Goal: Information Seeking & Learning: Stay updated

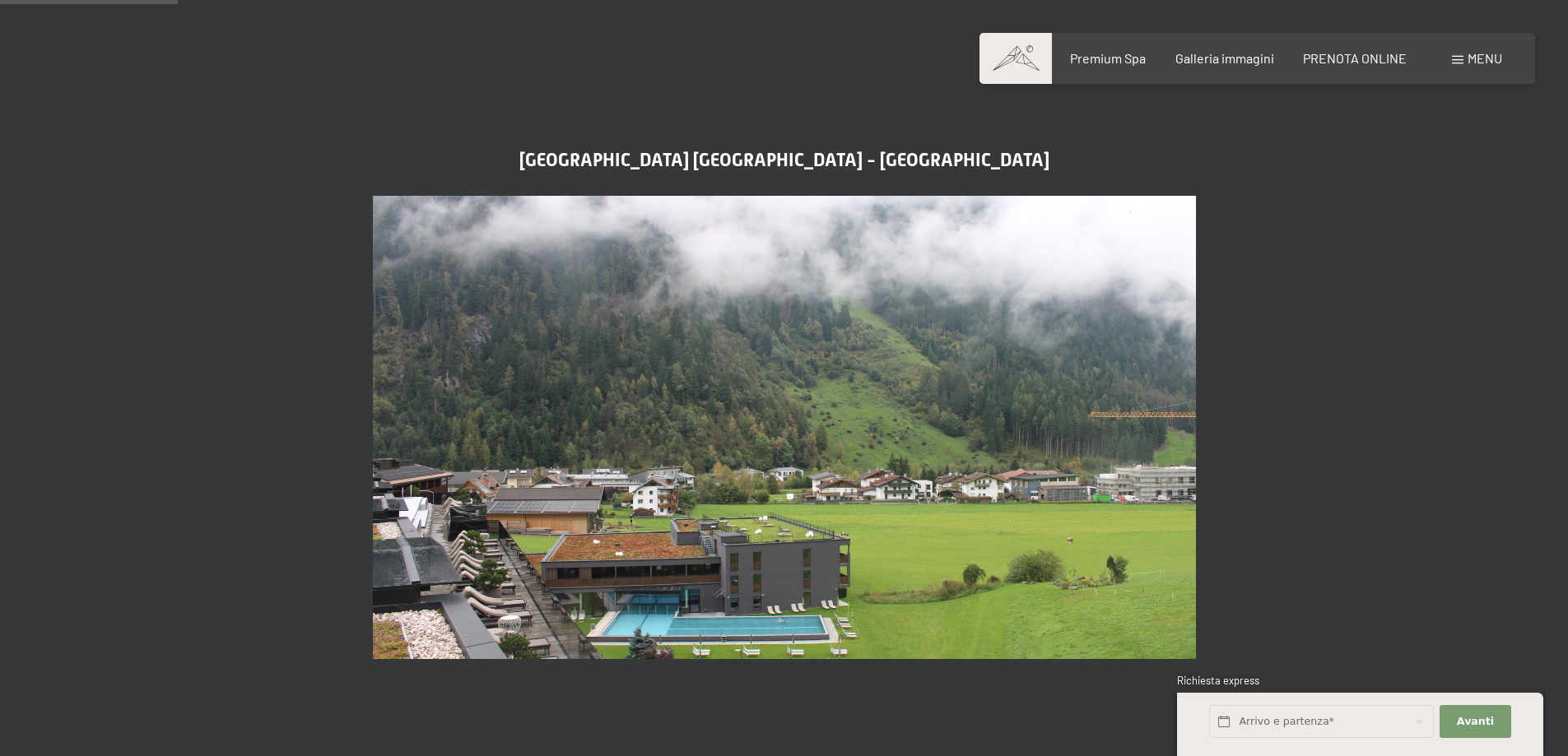
scroll to position [768, 0]
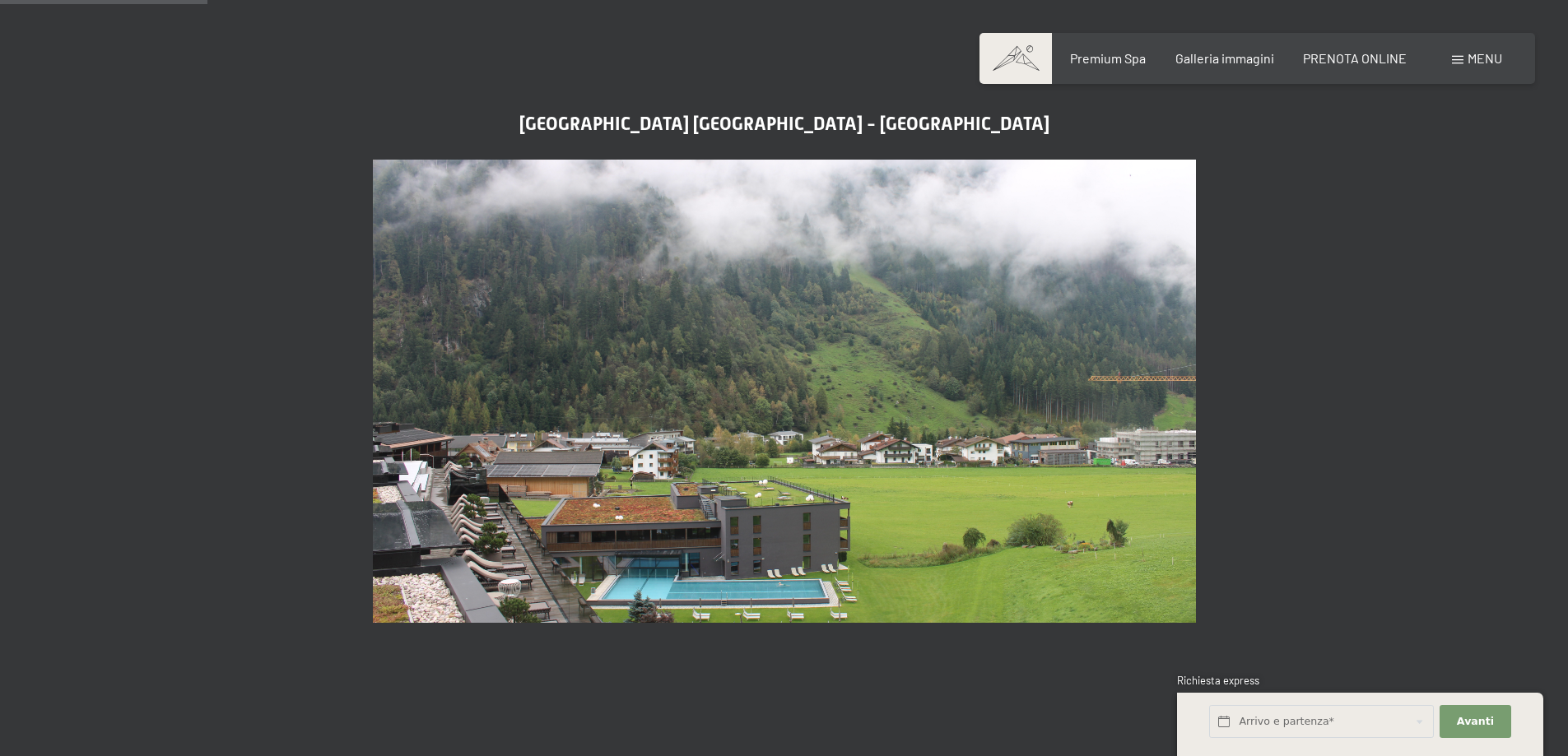
click at [615, 399] on img at bounding box center [784, 391] width 823 height 463
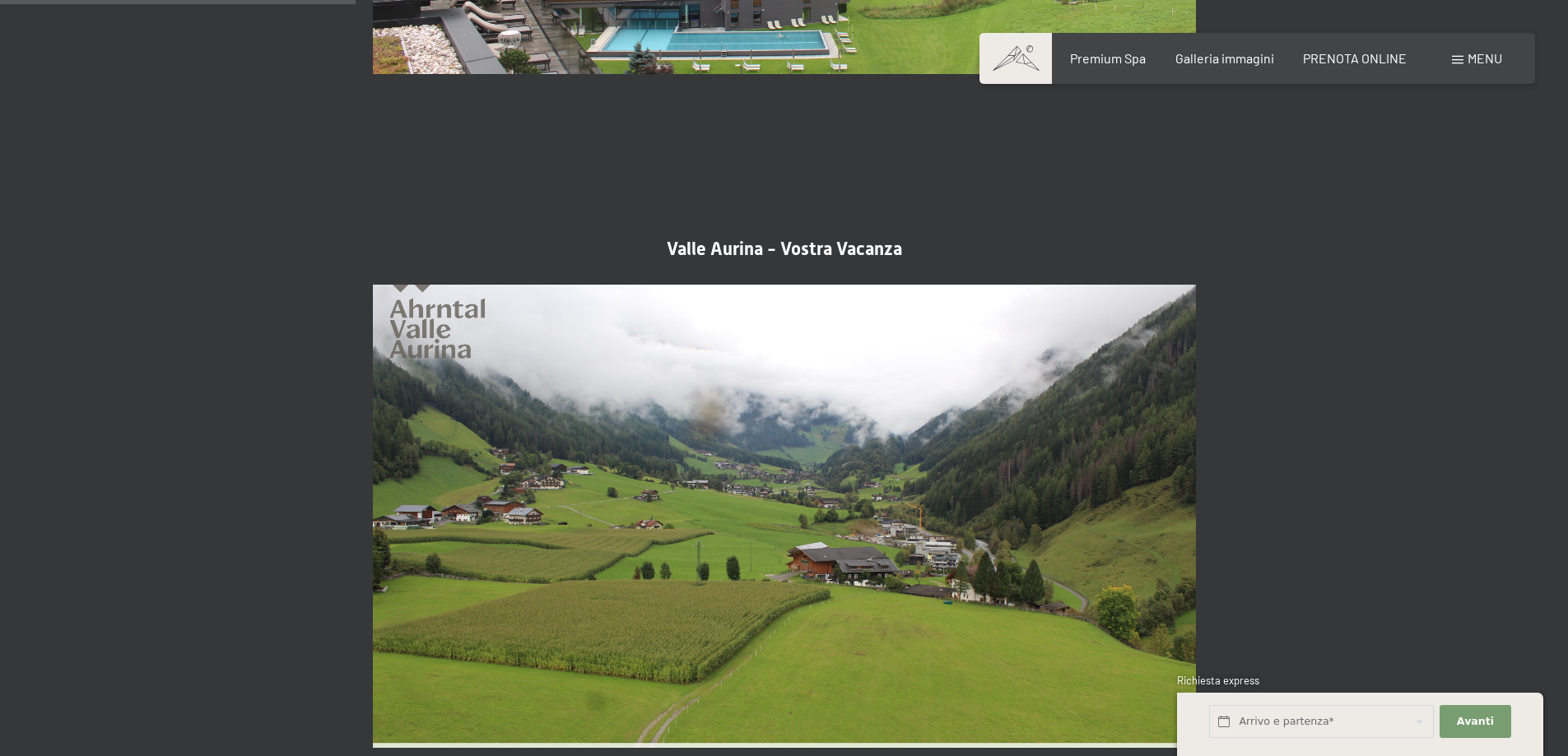
click at [637, 424] on span "Consenso marketing*" at bounding box center [688, 425] width 124 height 16
click at [618, 424] on input "Consenso marketing*" at bounding box center [609, 425] width 16 height 16
checkbox input "false"
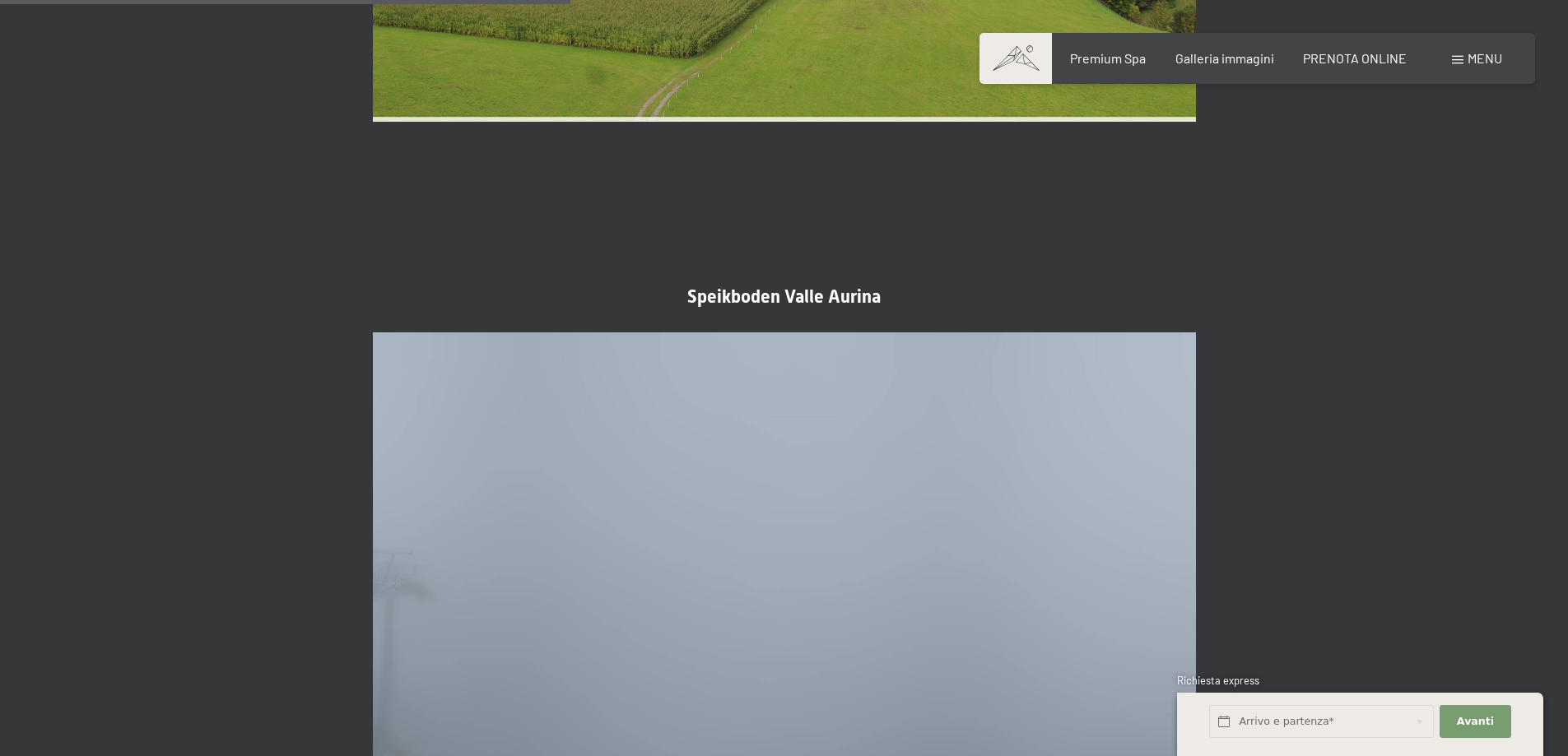
scroll to position [2194, 0]
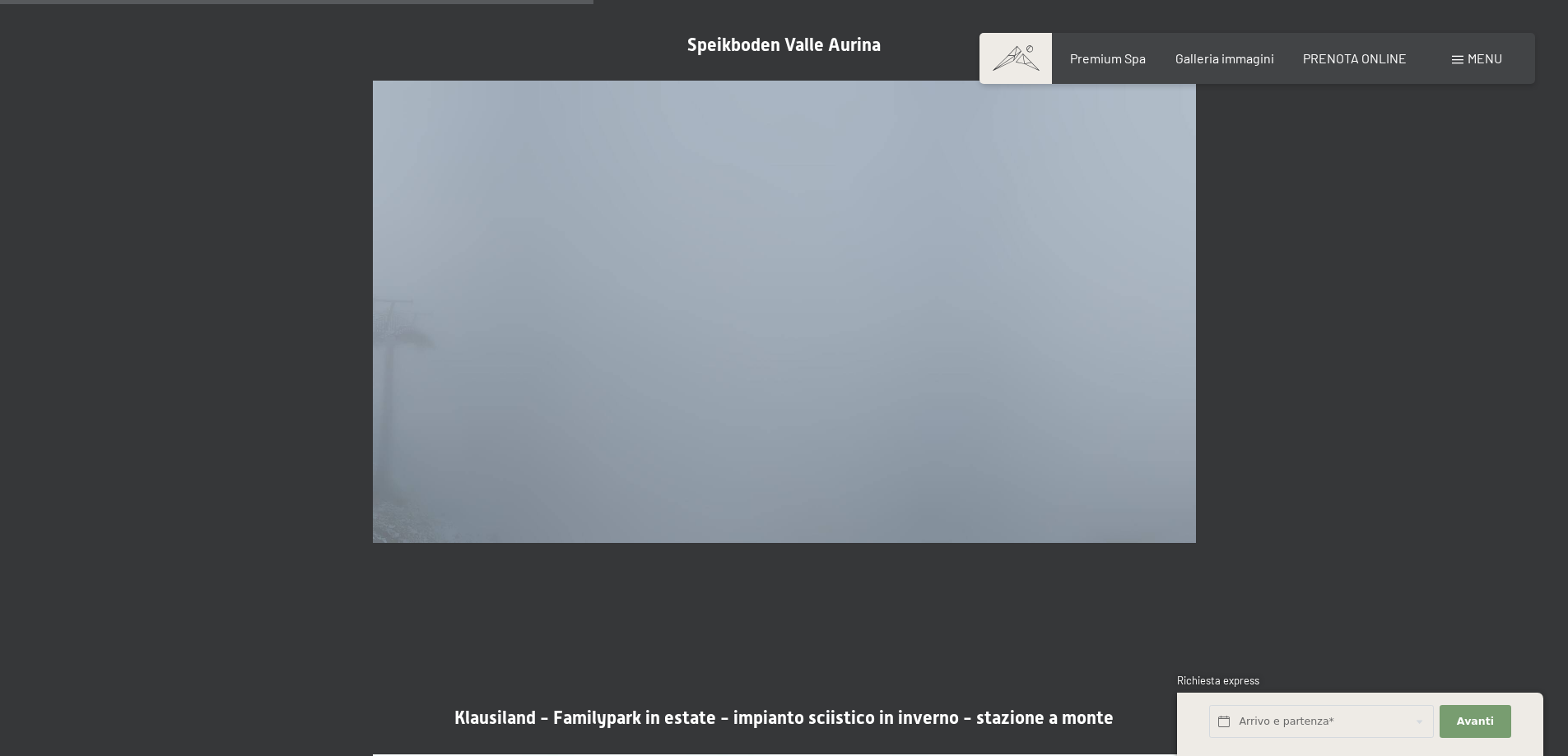
click at [797, 331] on img at bounding box center [784, 311] width 823 height 463
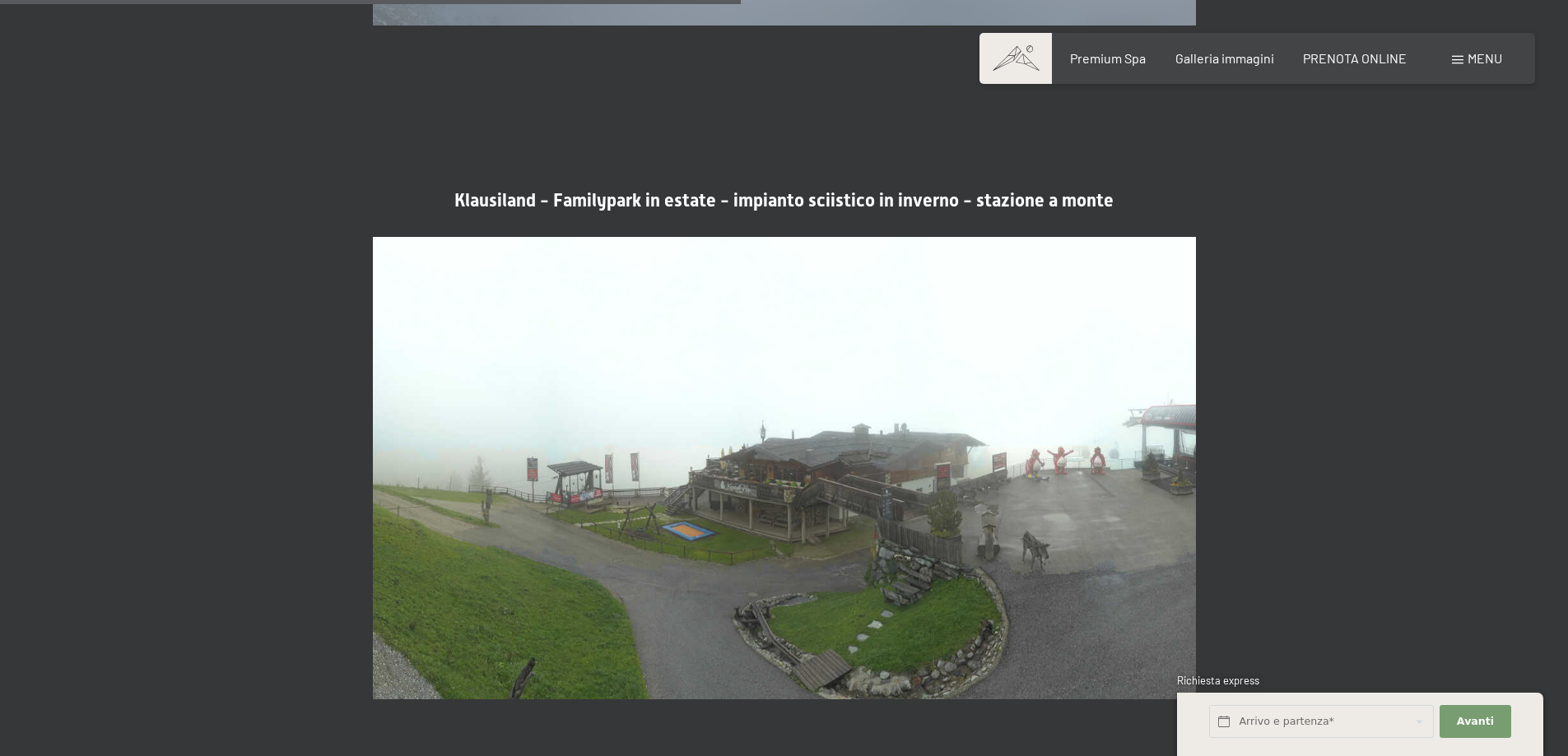
scroll to position [2742, 0]
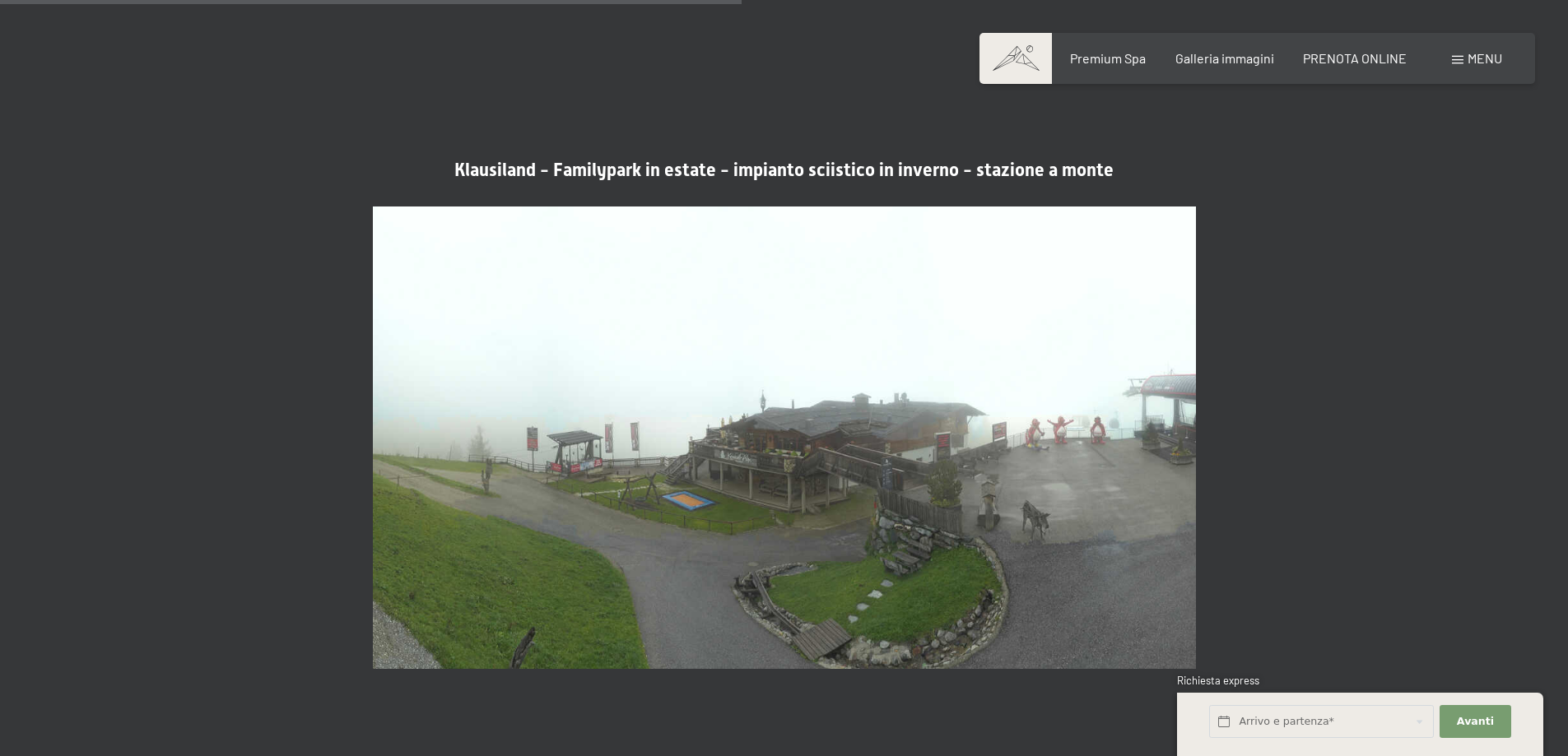
click at [626, 350] on img at bounding box center [784, 438] width 823 height 463
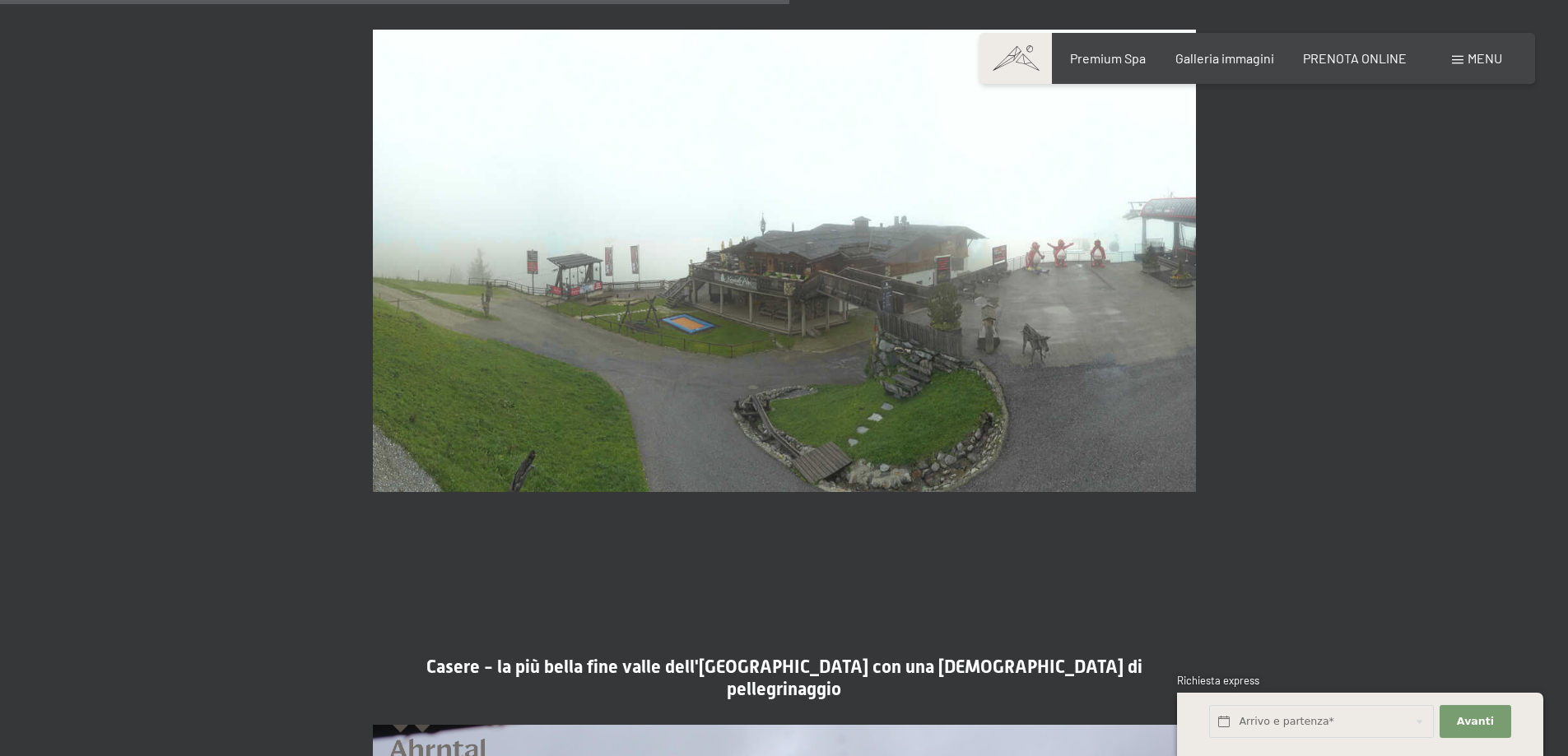
scroll to position [3290, 0]
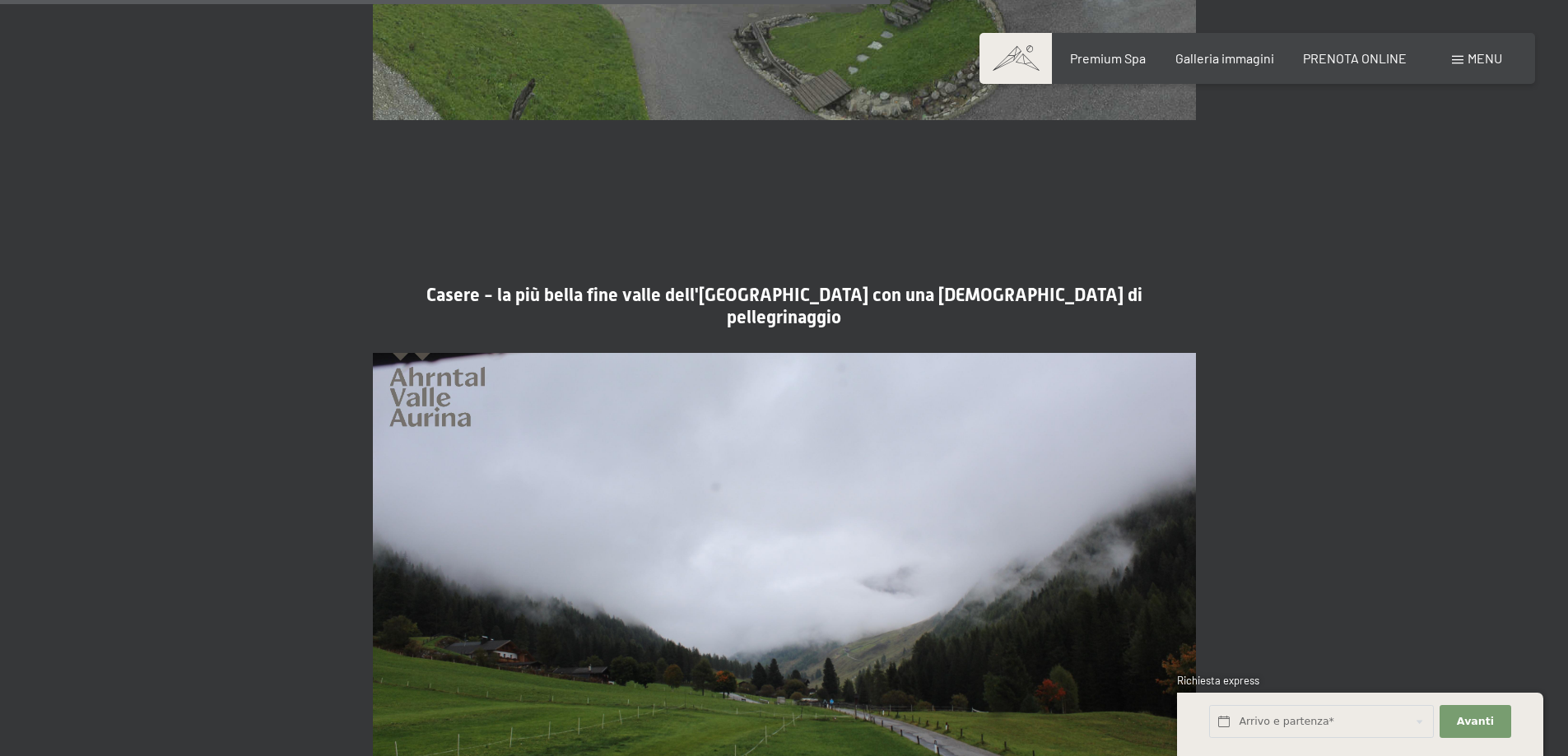
click at [784, 353] on img at bounding box center [784, 584] width 823 height 463
click at [665, 284] on span "Casere - la più bella fine valle dell'[GEOGRAPHIC_DATA] con una [DEMOGRAPHIC_DA…" at bounding box center [784, 305] width 716 height 42
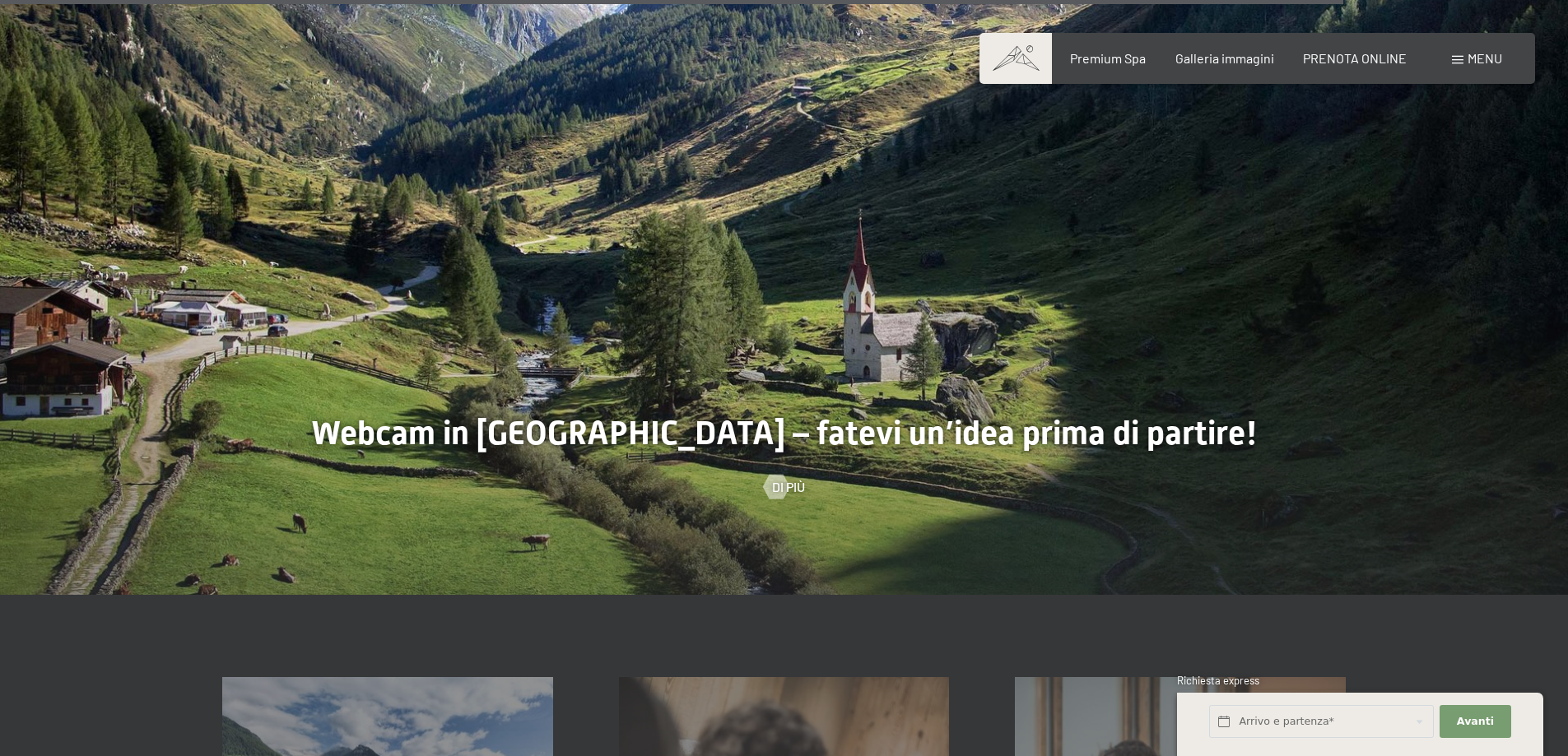
scroll to position [4934, 0]
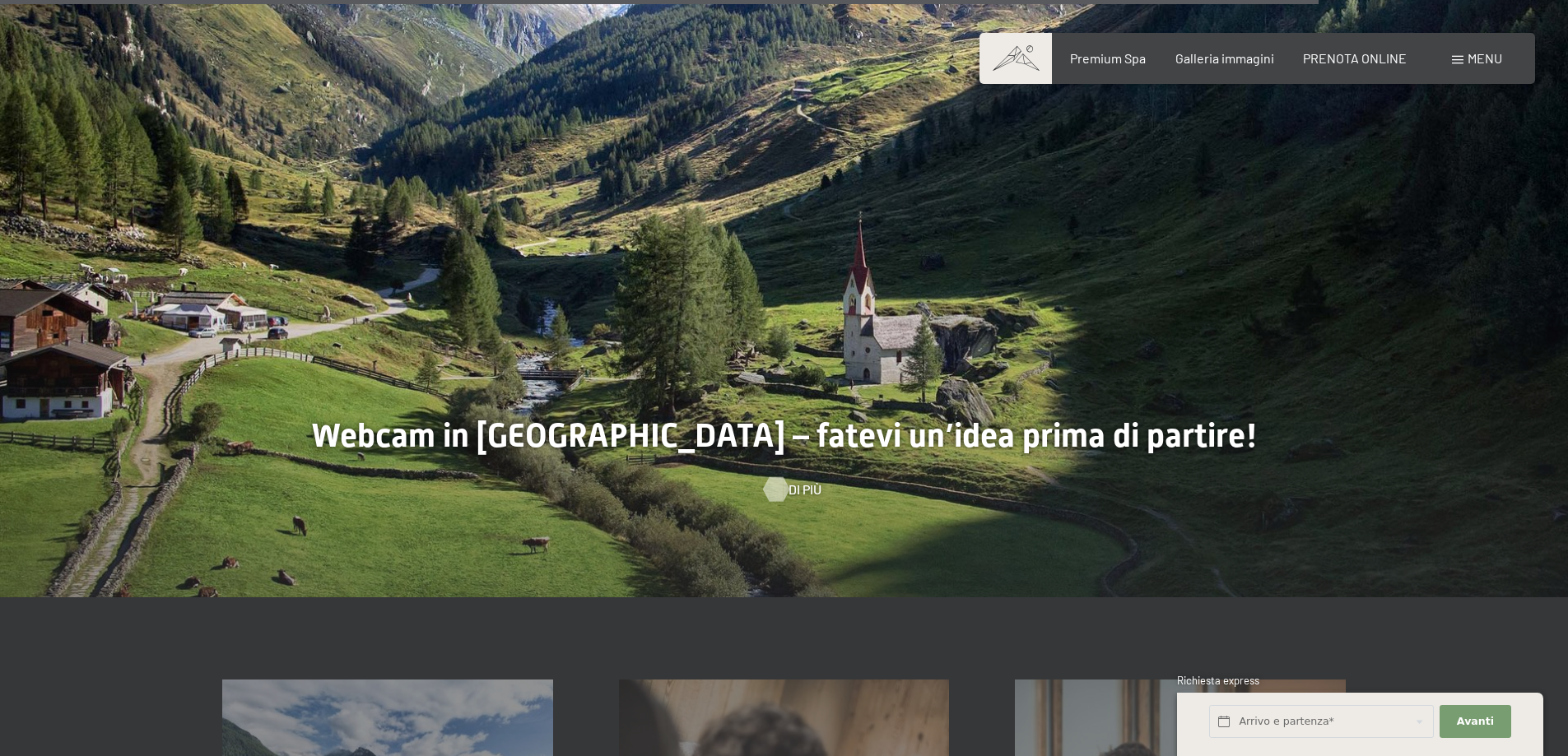
click at [780, 477] on div at bounding box center [776, 489] width 14 height 25
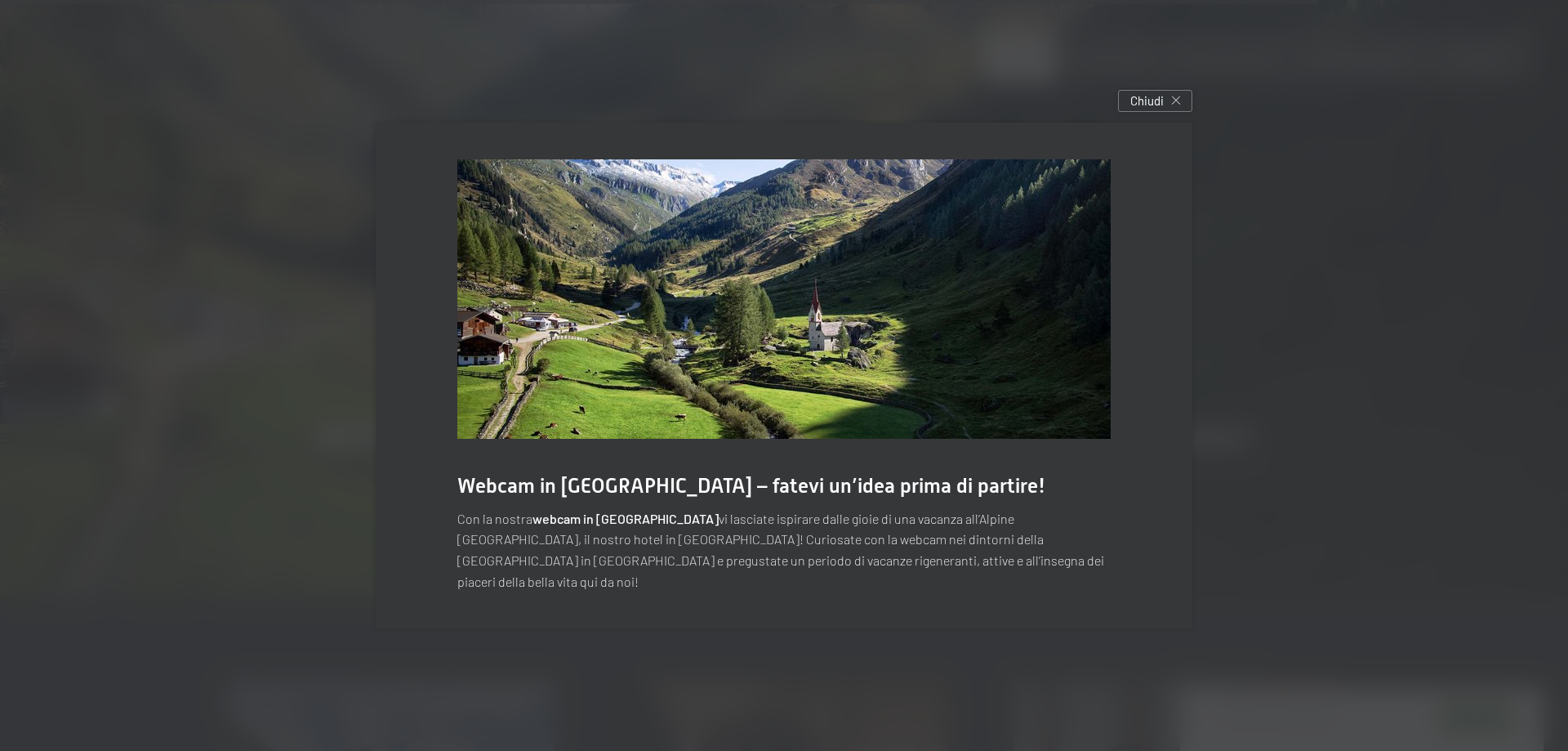
click at [922, 305] on img at bounding box center [784, 299] width 654 height 279
click at [830, 526] on p "Con la nostra webcam in [GEOGRAPHIC_DATA] vi lasciate ispirare dalle gioie di u…" at bounding box center [784, 549] width 654 height 84
click at [1173, 105] on icon at bounding box center [1176, 100] width 9 height 9
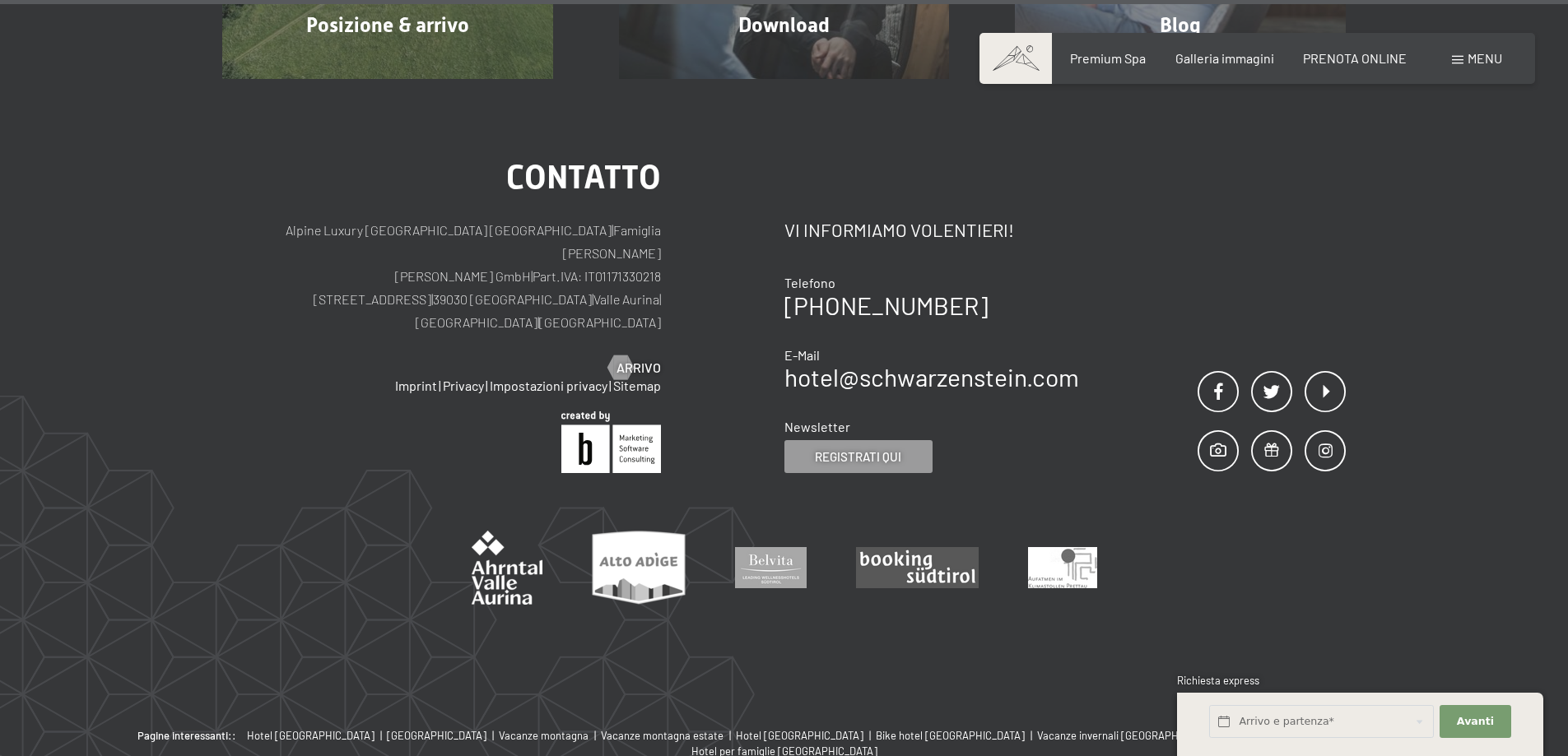
scroll to position [5869, 0]
